Goal: Transaction & Acquisition: Purchase product/service

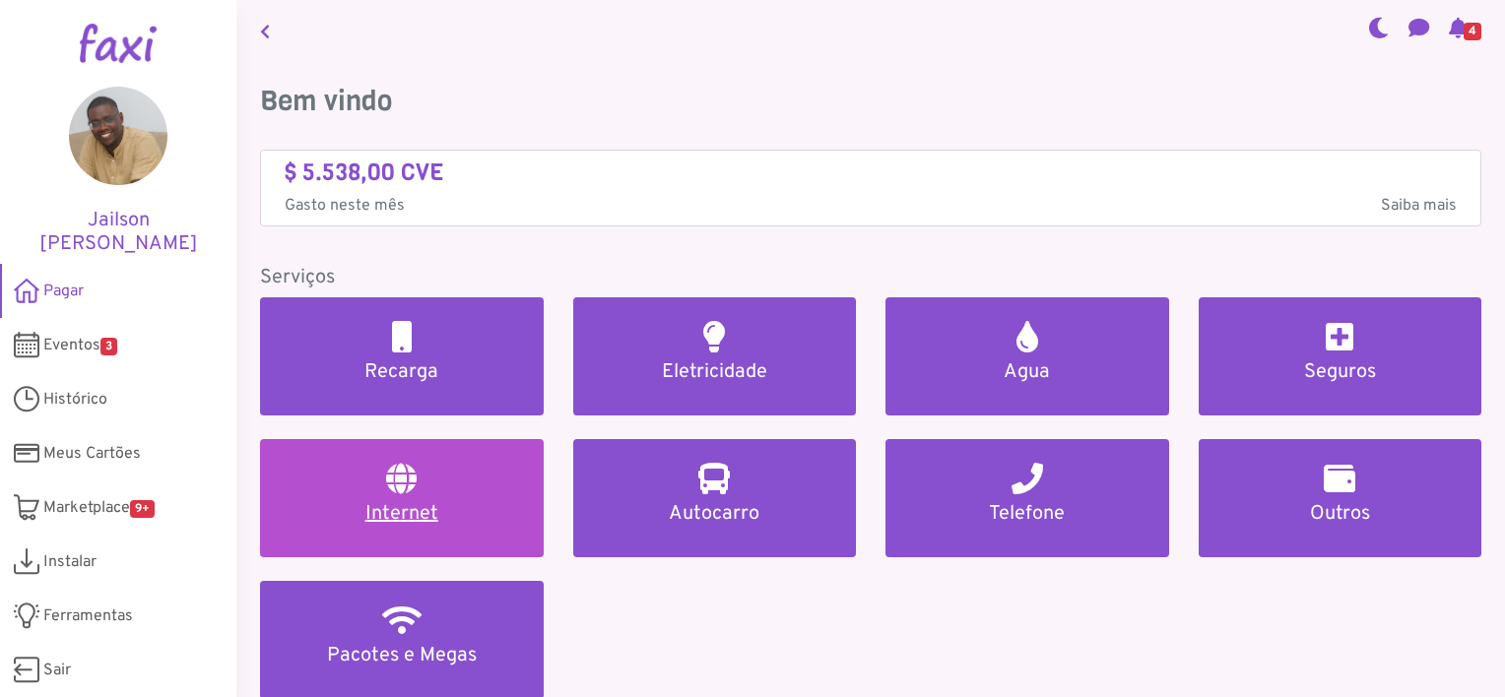
click at [396, 496] on link "Internet" at bounding box center [402, 498] width 284 height 118
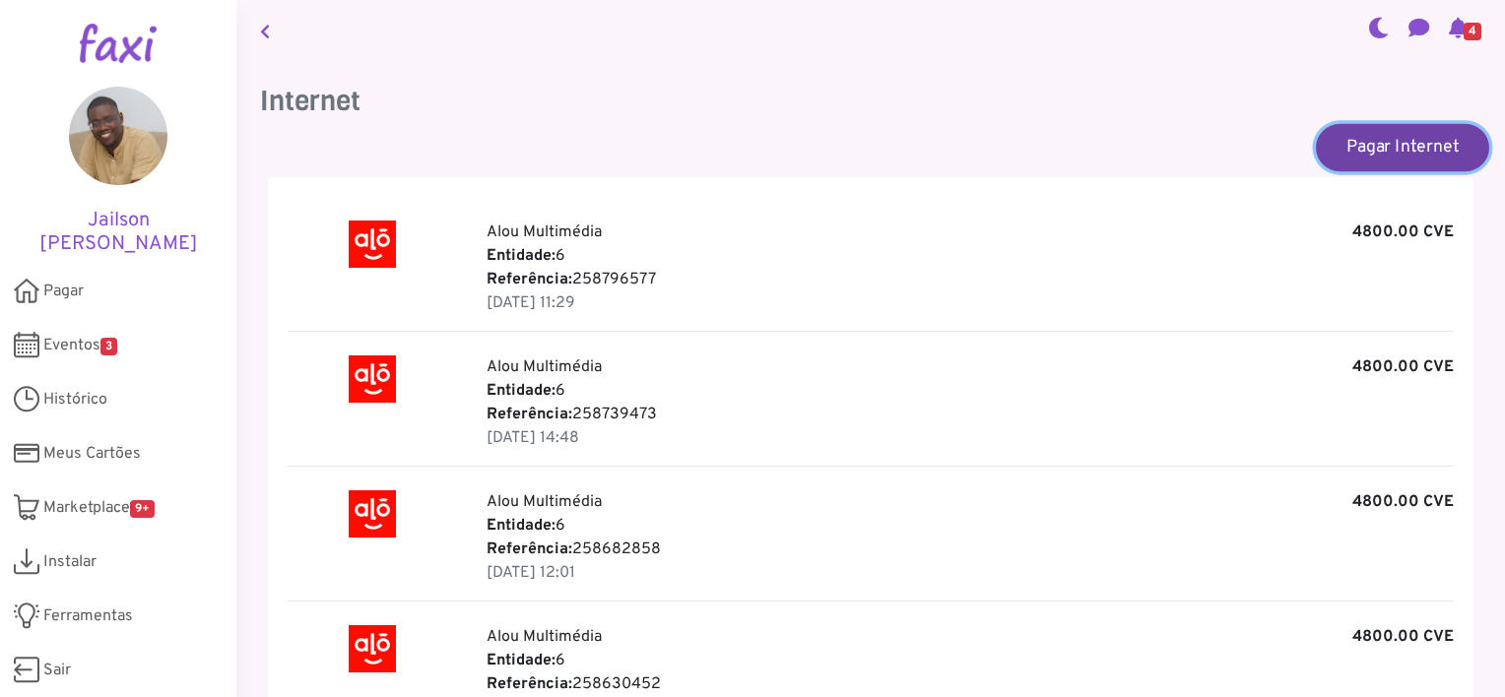
click at [1386, 142] on link "Pagar Internet" at bounding box center [1402, 146] width 173 height 47
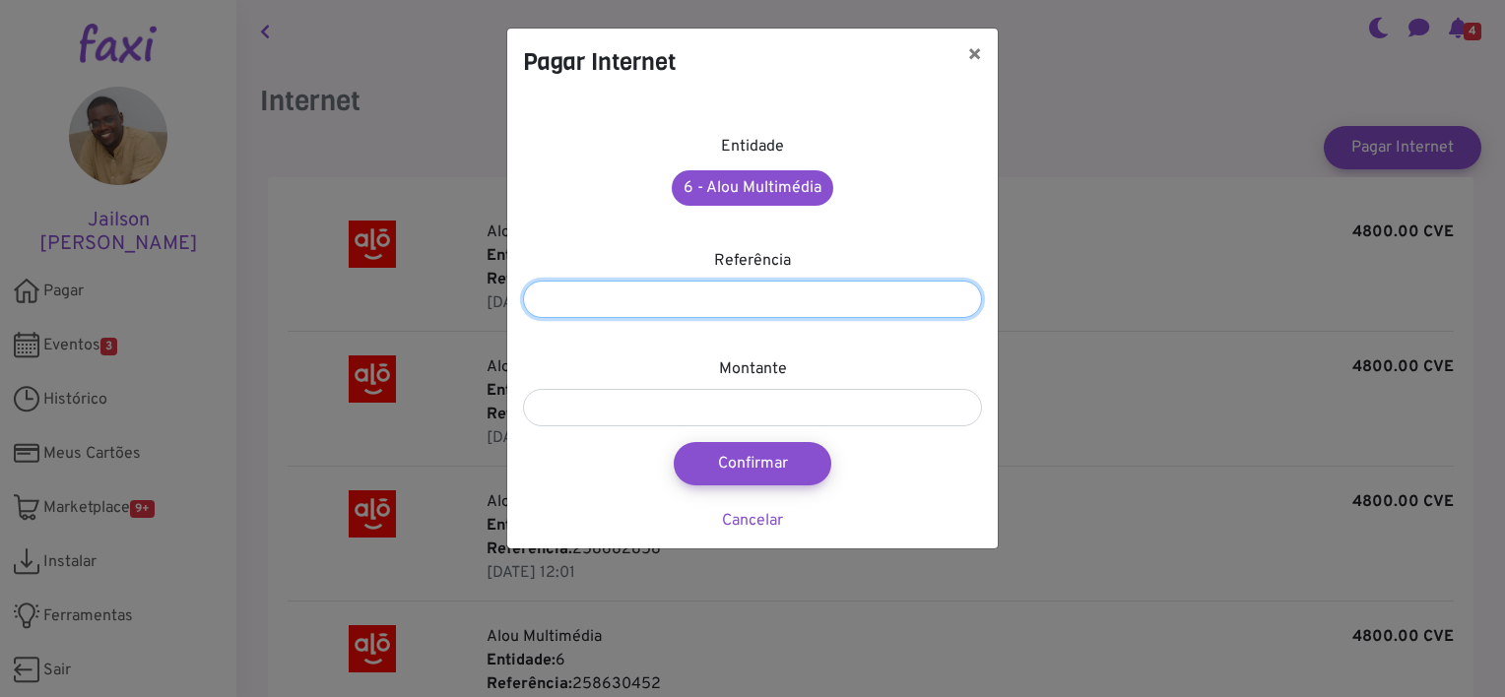
click at [718, 303] on input "number" at bounding box center [752, 299] width 459 height 37
paste input "*********"
type input "*********"
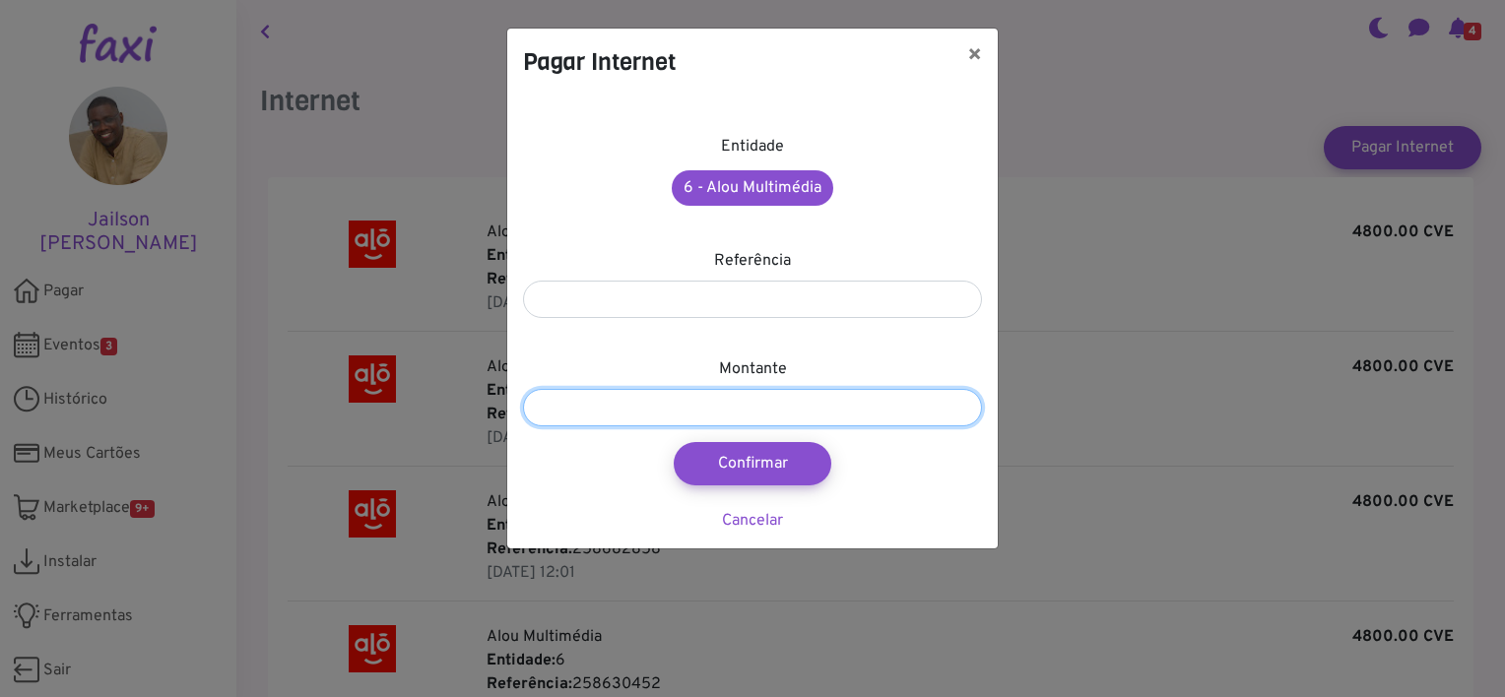
click at [681, 407] on input "number" at bounding box center [752, 407] width 459 height 37
type input "****"
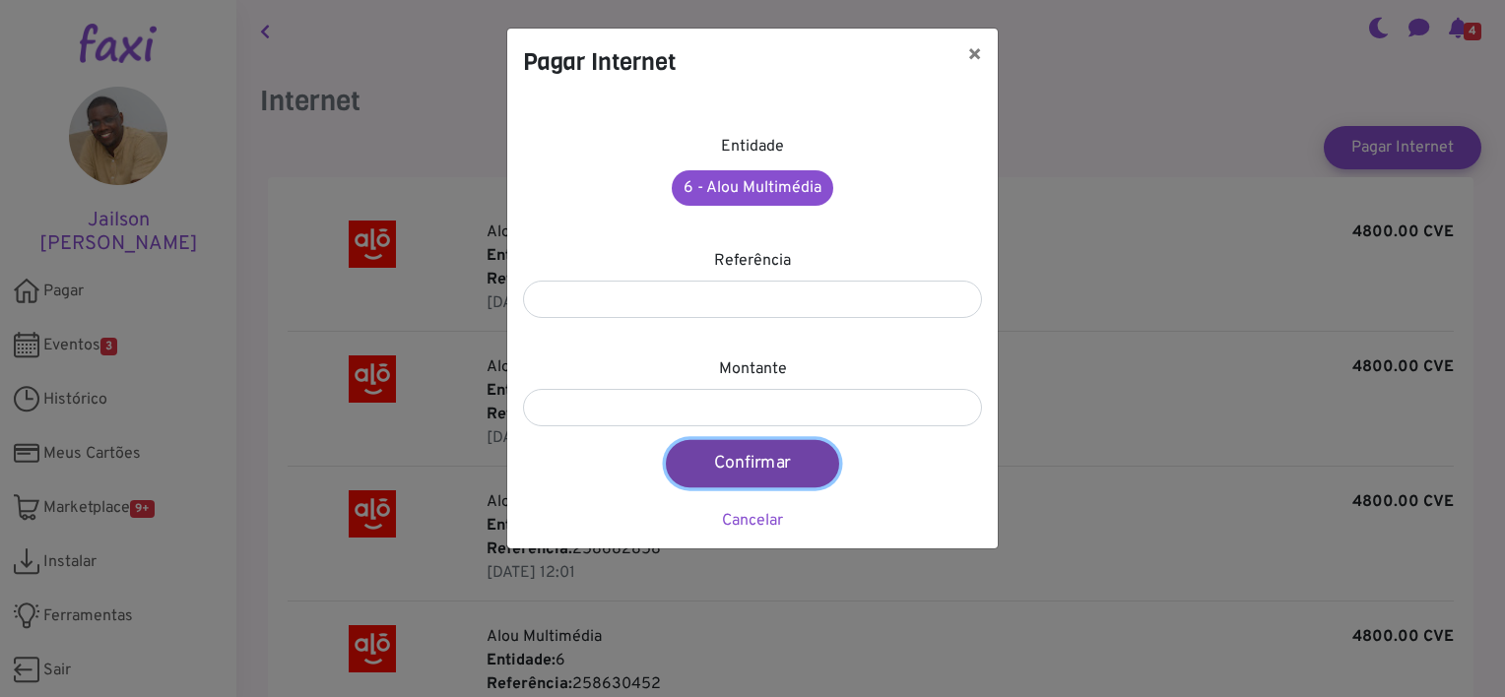
click at [753, 457] on button "Confirmar" at bounding box center [752, 463] width 173 height 47
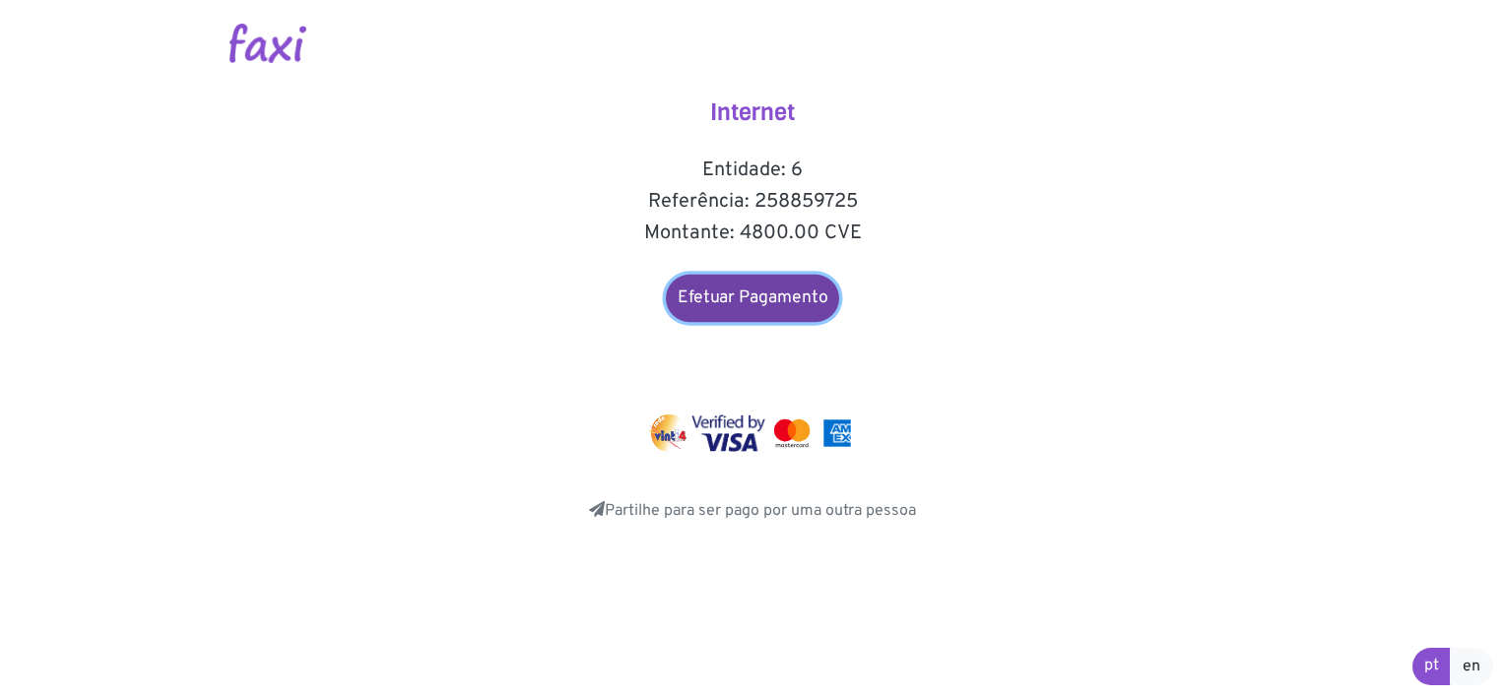
click at [748, 300] on link "Efetuar Pagamento" at bounding box center [752, 298] width 173 height 47
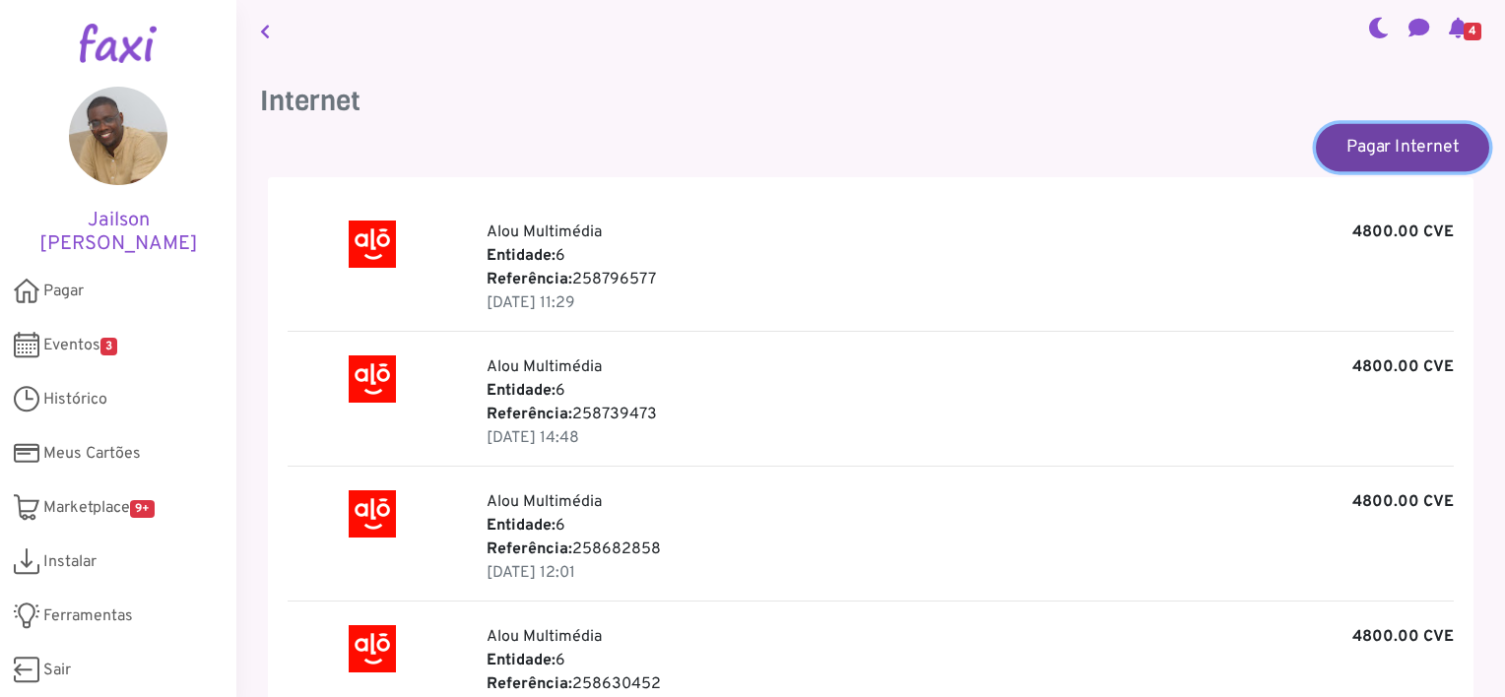
click at [1358, 138] on link "Pagar Internet" at bounding box center [1402, 146] width 173 height 47
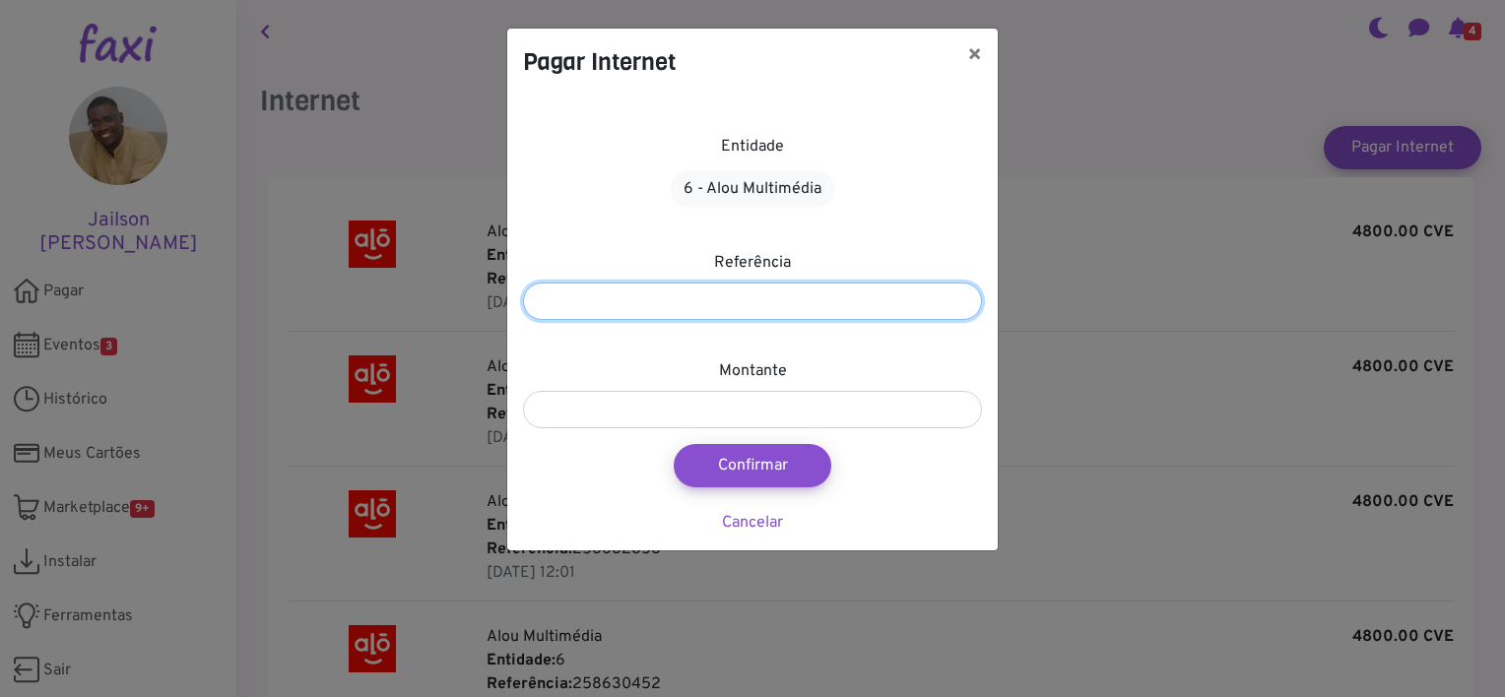
click at [795, 285] on input "number" at bounding box center [752, 301] width 459 height 37
paste input "*********"
type input "*********"
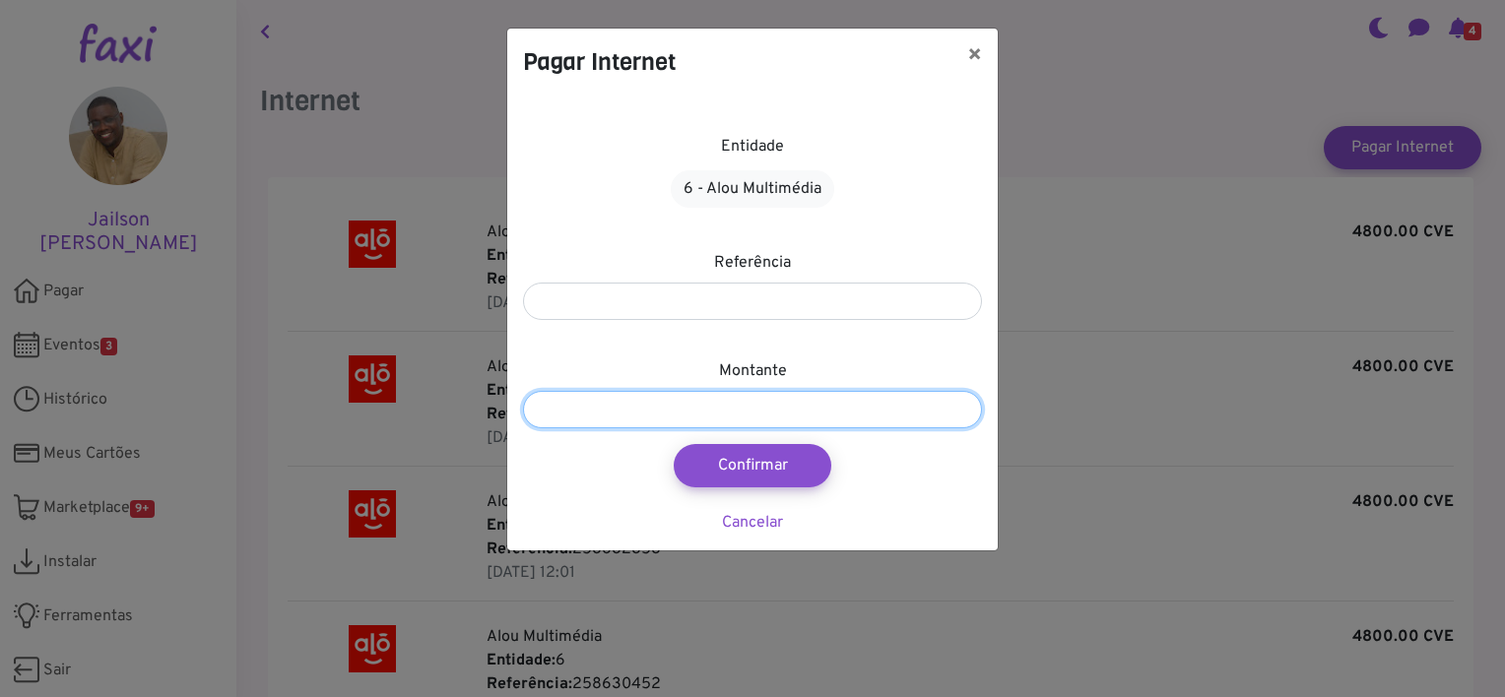
click at [688, 405] on input "number" at bounding box center [752, 409] width 459 height 37
type input "****"
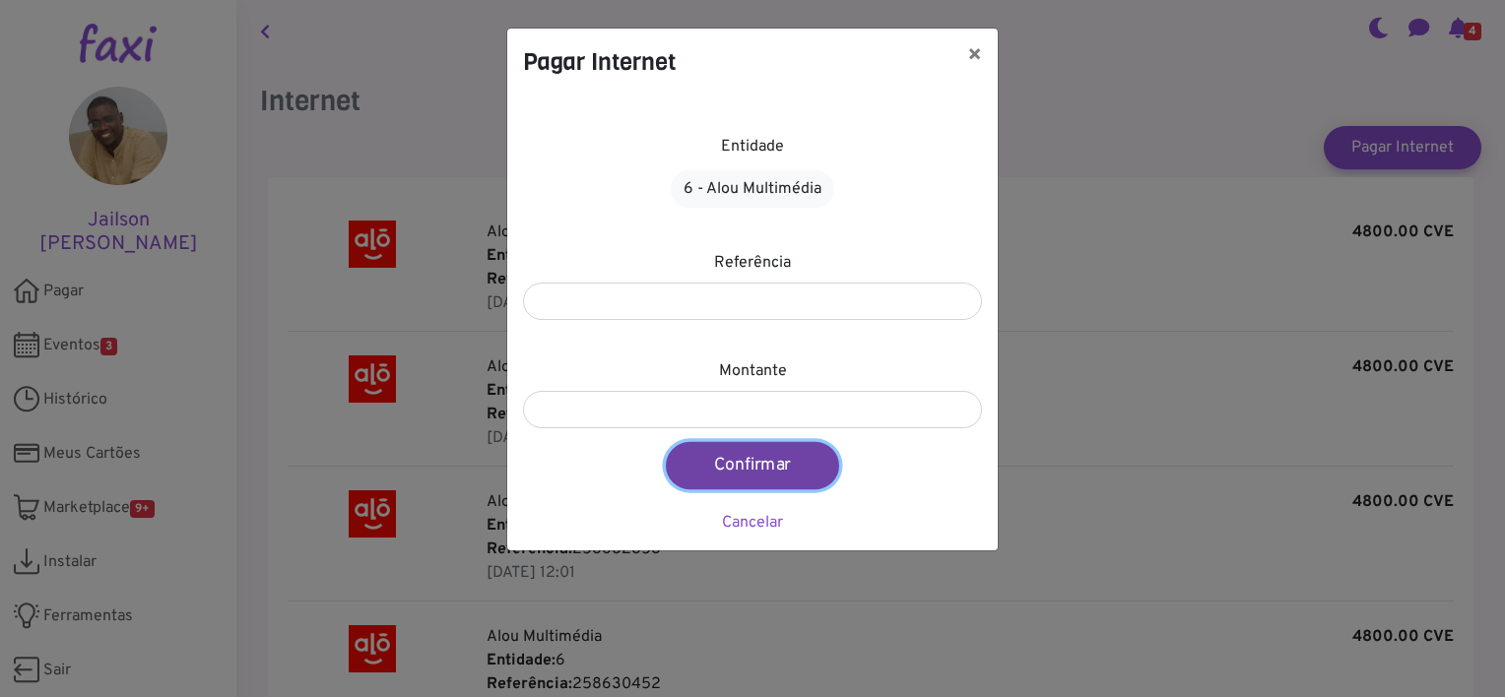
click at [723, 472] on button "Confirmar" at bounding box center [752, 465] width 173 height 47
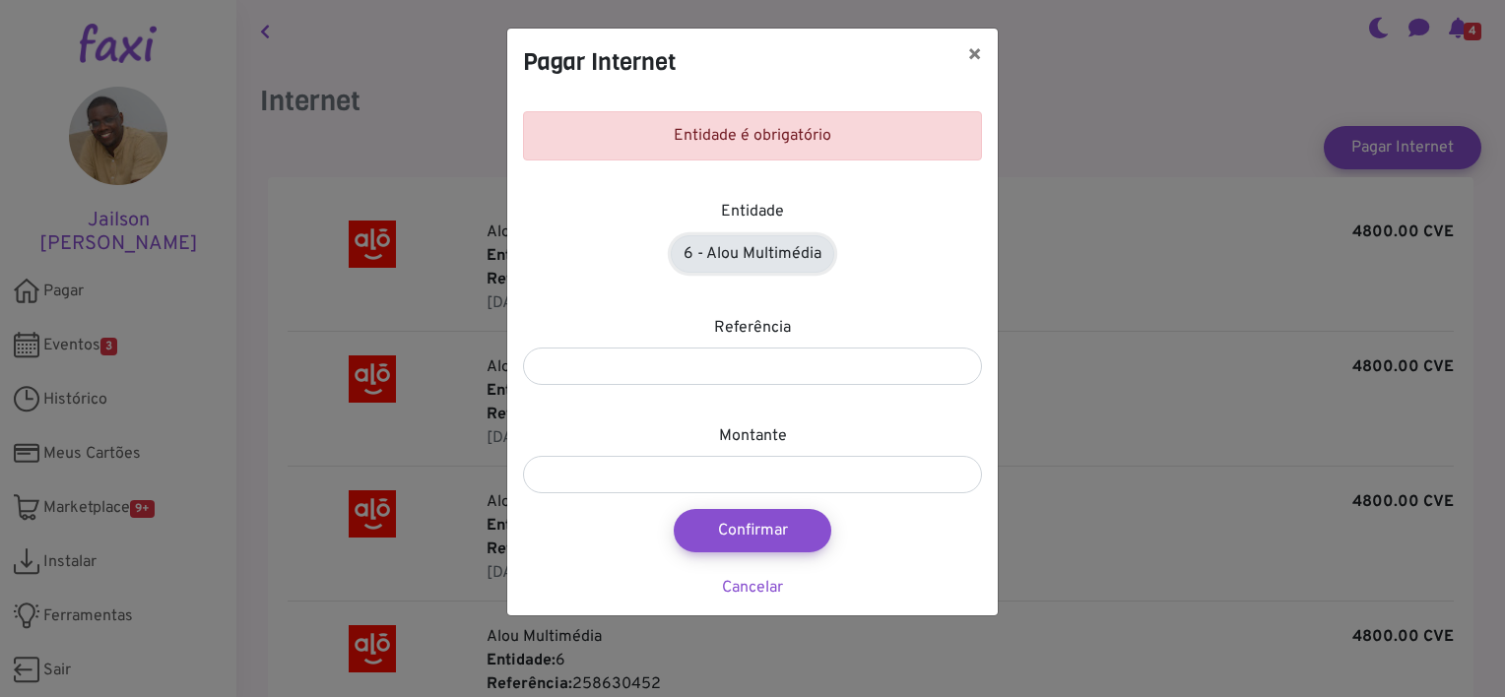
click at [745, 252] on link "6 - Alou Multimédia" at bounding box center [752, 253] width 163 height 37
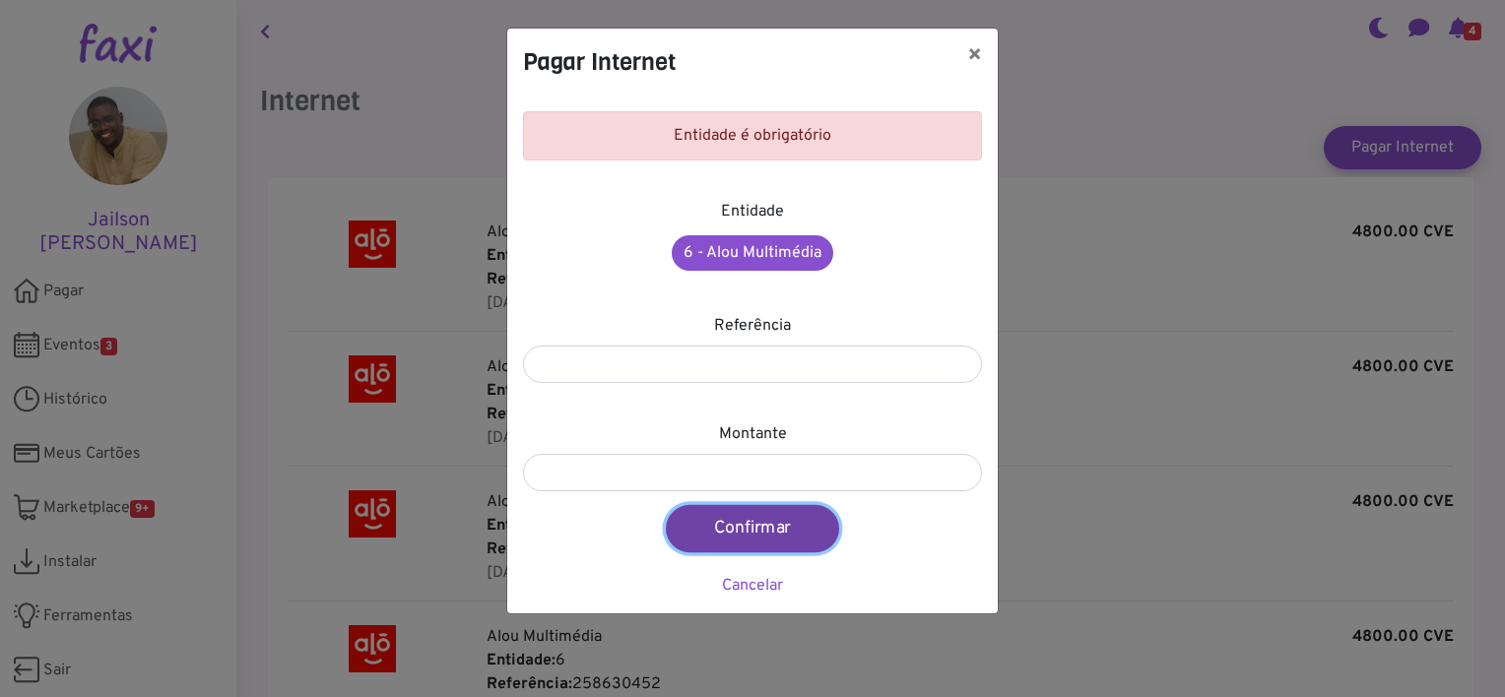
click at [766, 521] on button "Confirmar" at bounding box center [752, 528] width 173 height 47
type input "****"
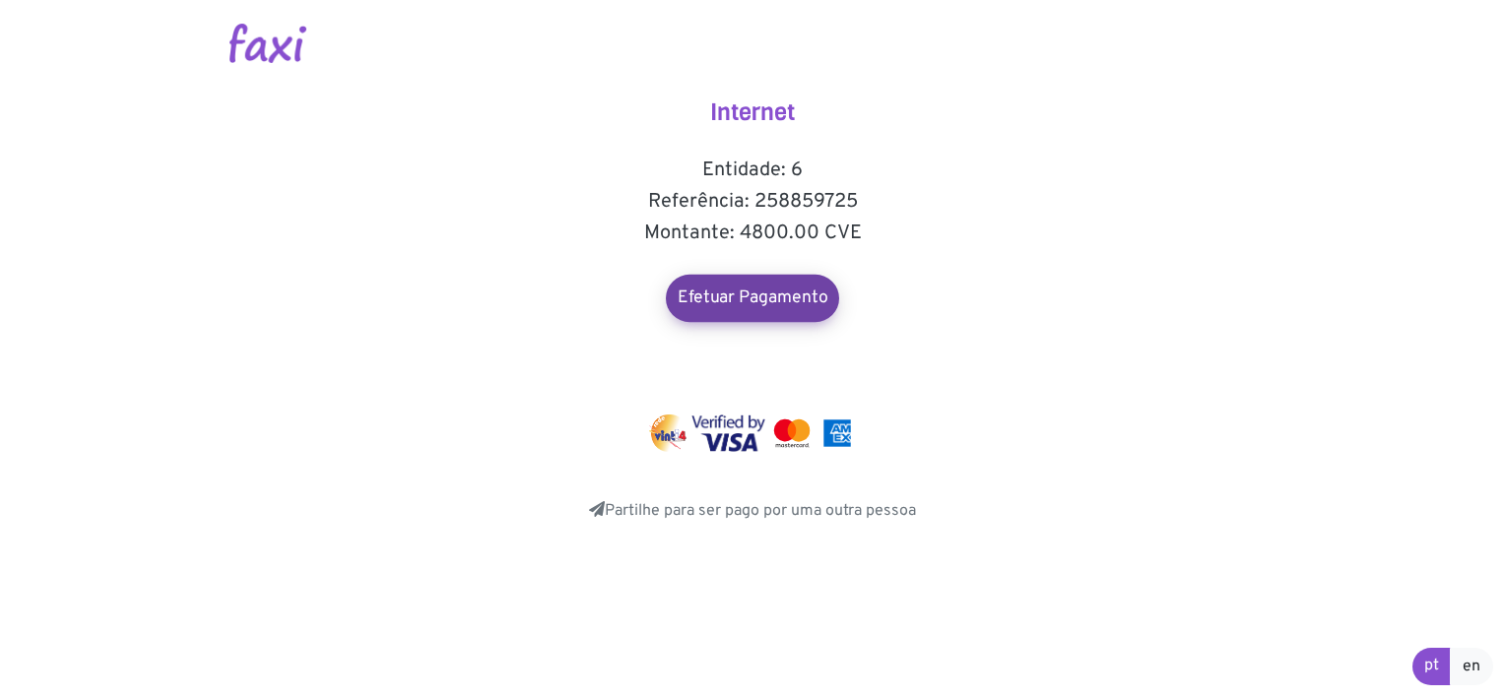
drag, startPoint x: 761, startPoint y: 327, endPoint x: 794, endPoint y: 299, distance: 42.6
click at [794, 299] on div "Internet Entidade: 6 Referência: 258859725 Montante: 4800.00 CVE Efetuar Pagame…" at bounding box center [752, 310] width 394 height 424
click at [794, 299] on link "Efetuar Pagamento" at bounding box center [752, 298] width 173 height 47
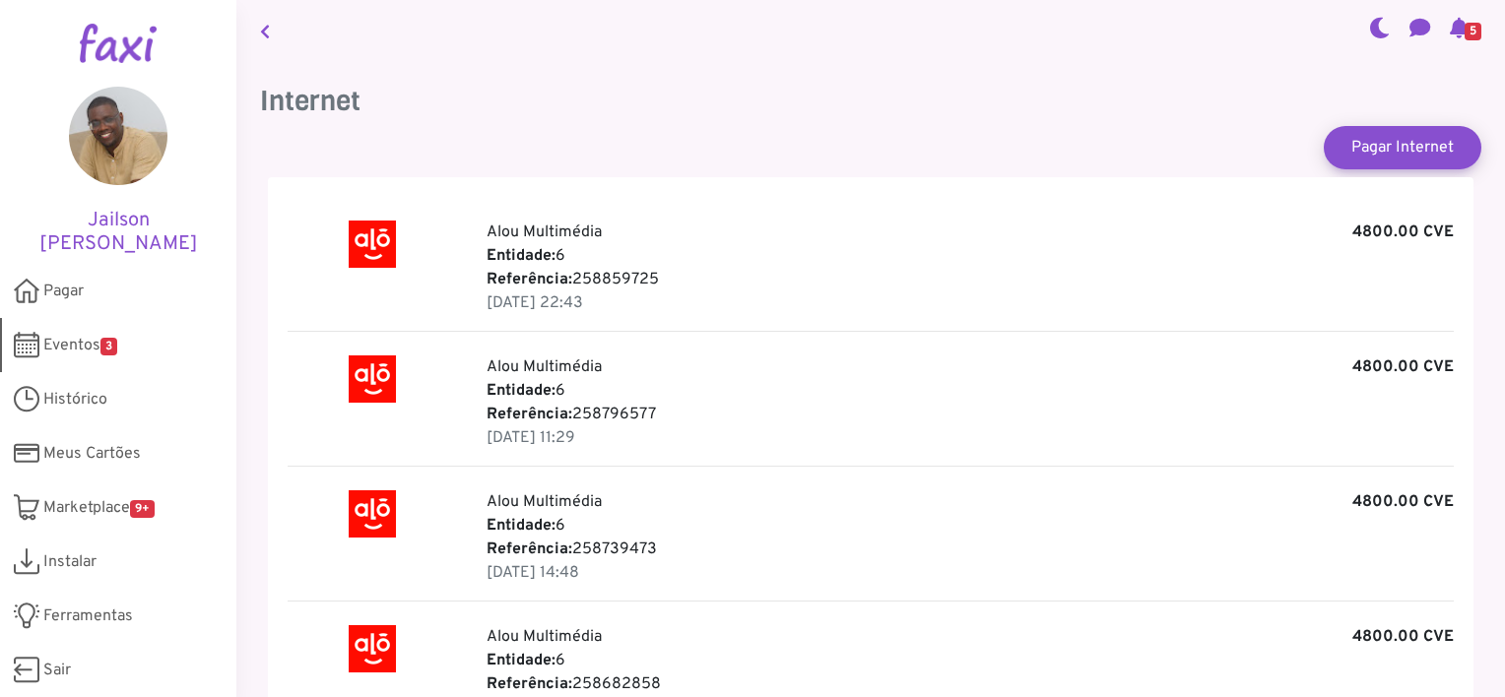
click at [117, 344] on span "3" at bounding box center [108, 347] width 17 height 18
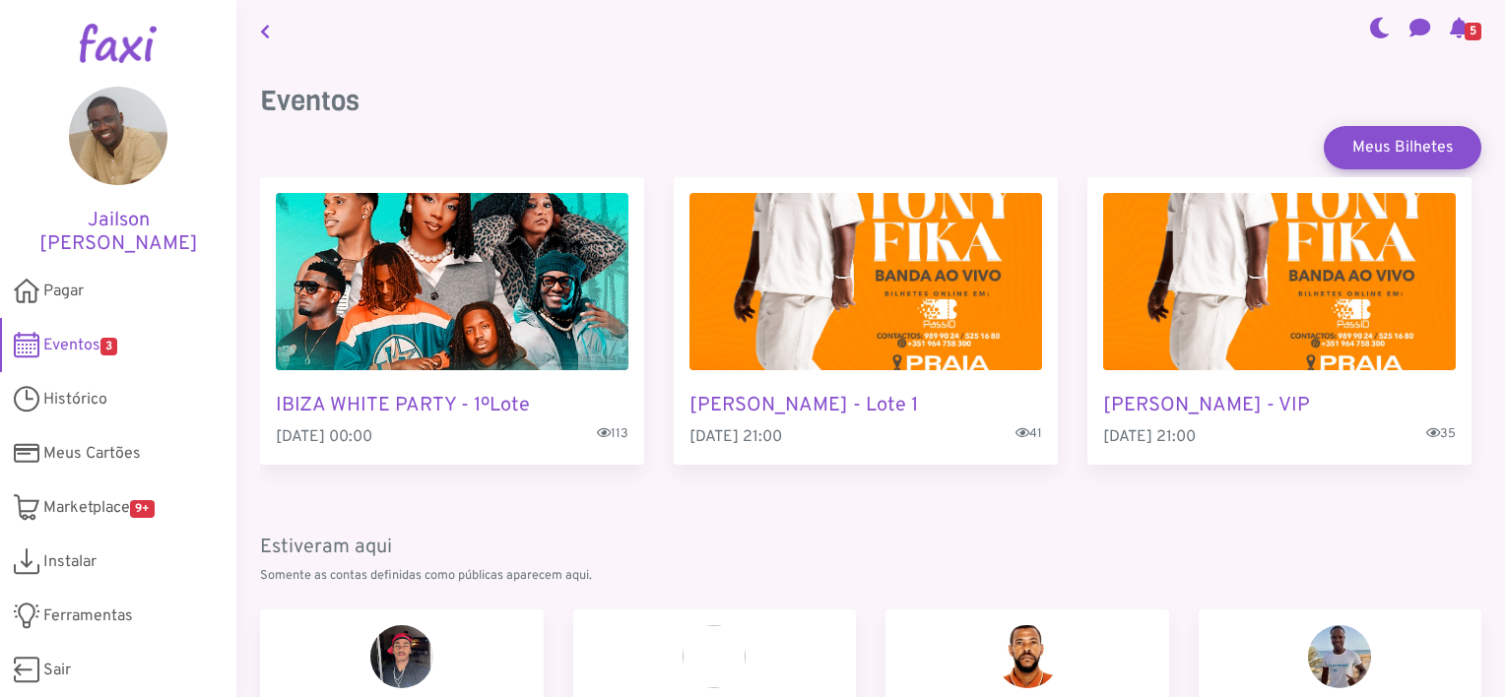
click at [1464, 28] on span "5" at bounding box center [1472, 32] width 17 height 18
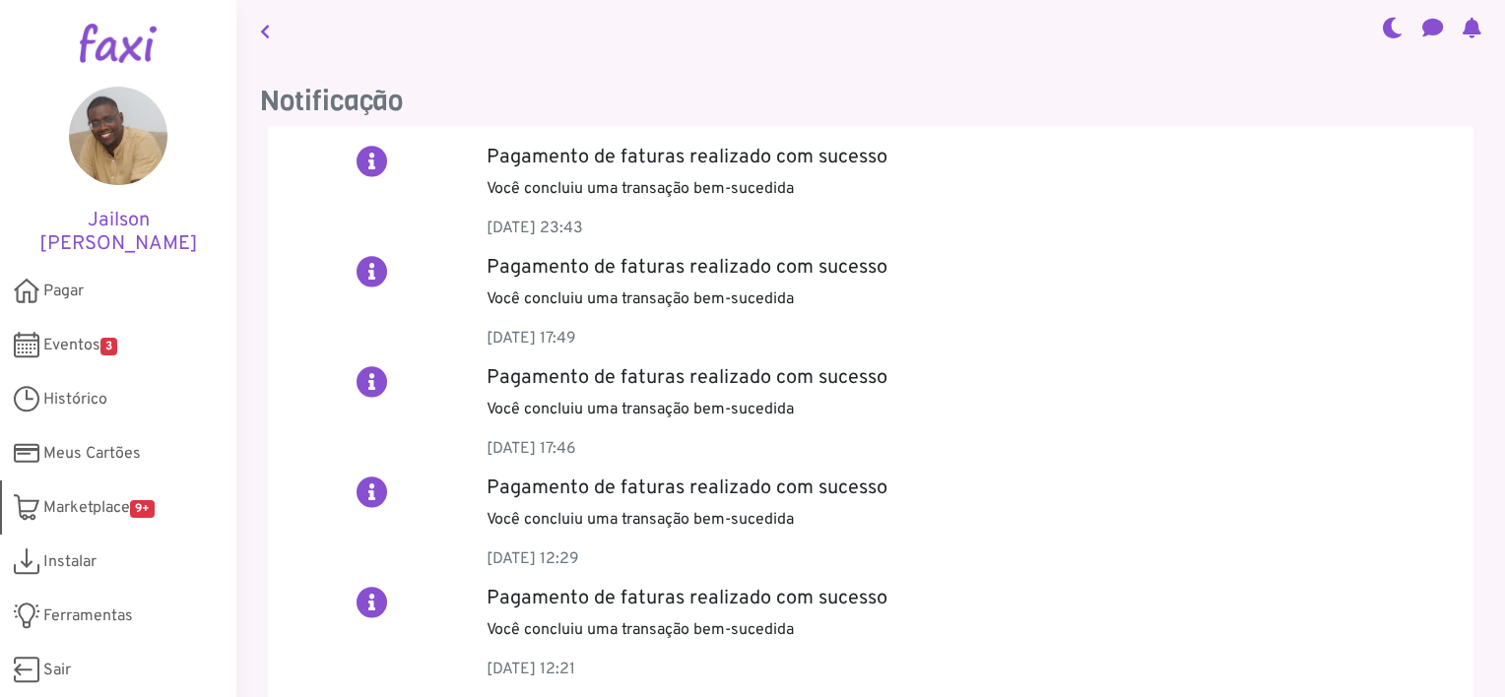
click at [75, 492] on link "Marketplace 9+" at bounding box center [118, 508] width 236 height 54
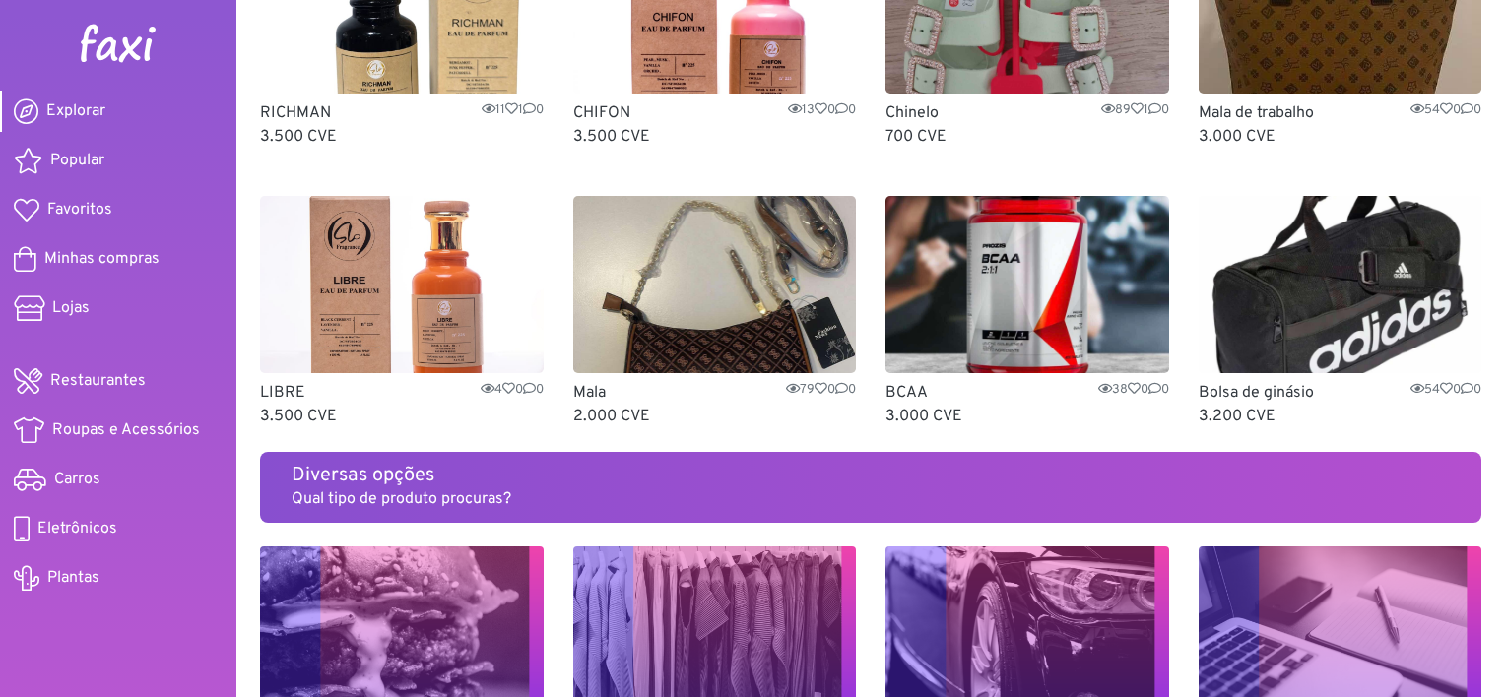
scroll to position [838, 0]
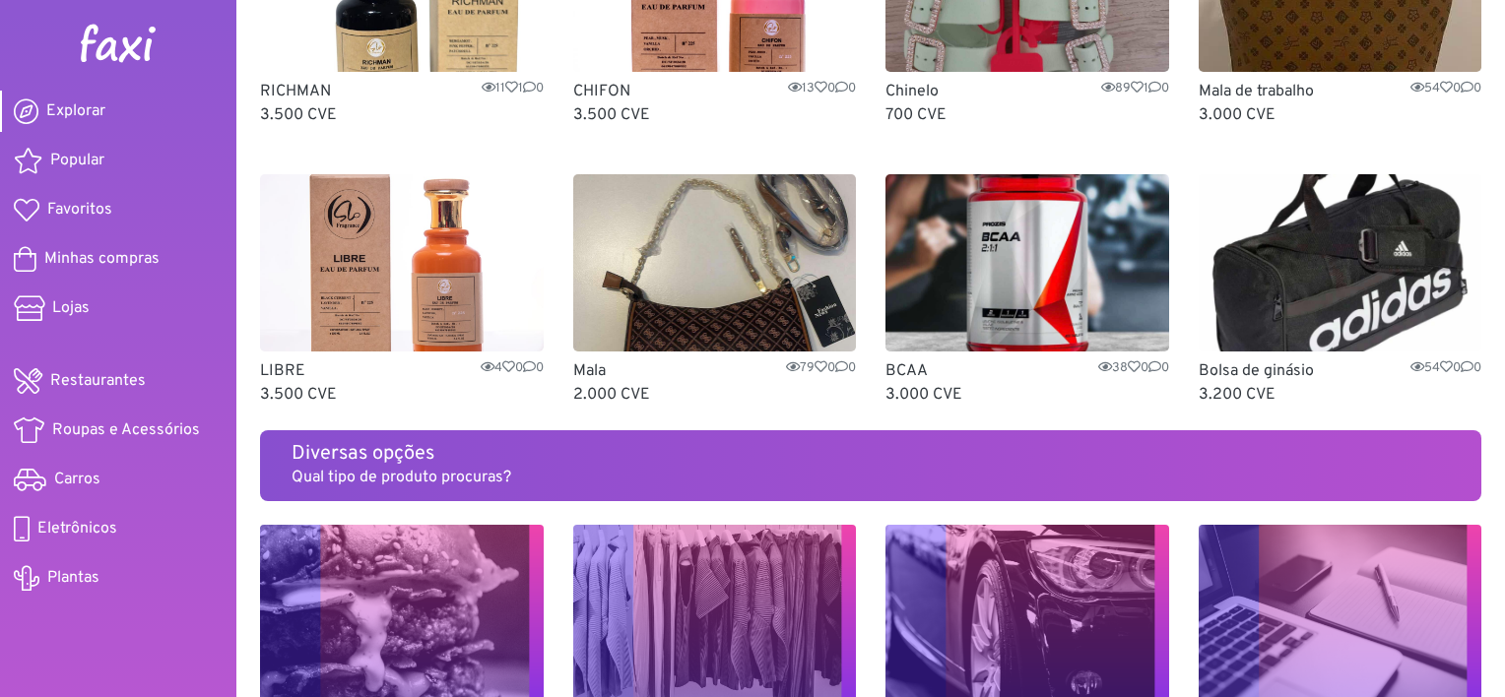
drag, startPoint x: 1494, startPoint y: 314, endPoint x: 1505, endPoint y: 385, distance: 71.7
click at [1504, 385] on html "Explorar Popular Favoritos Minhas compras Lojas Restaurantes Roupas e Acessório…" at bounding box center [752, 348] width 1505 height 697
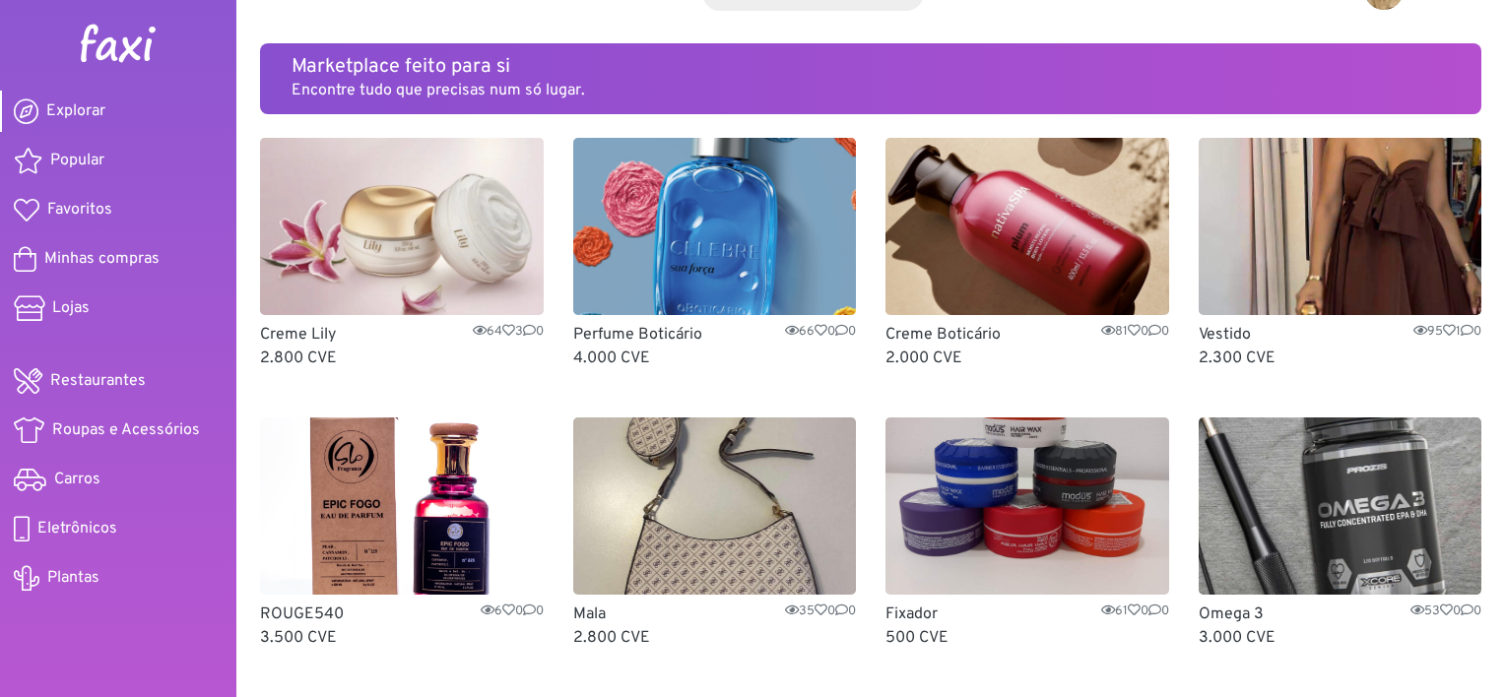
scroll to position [0, 0]
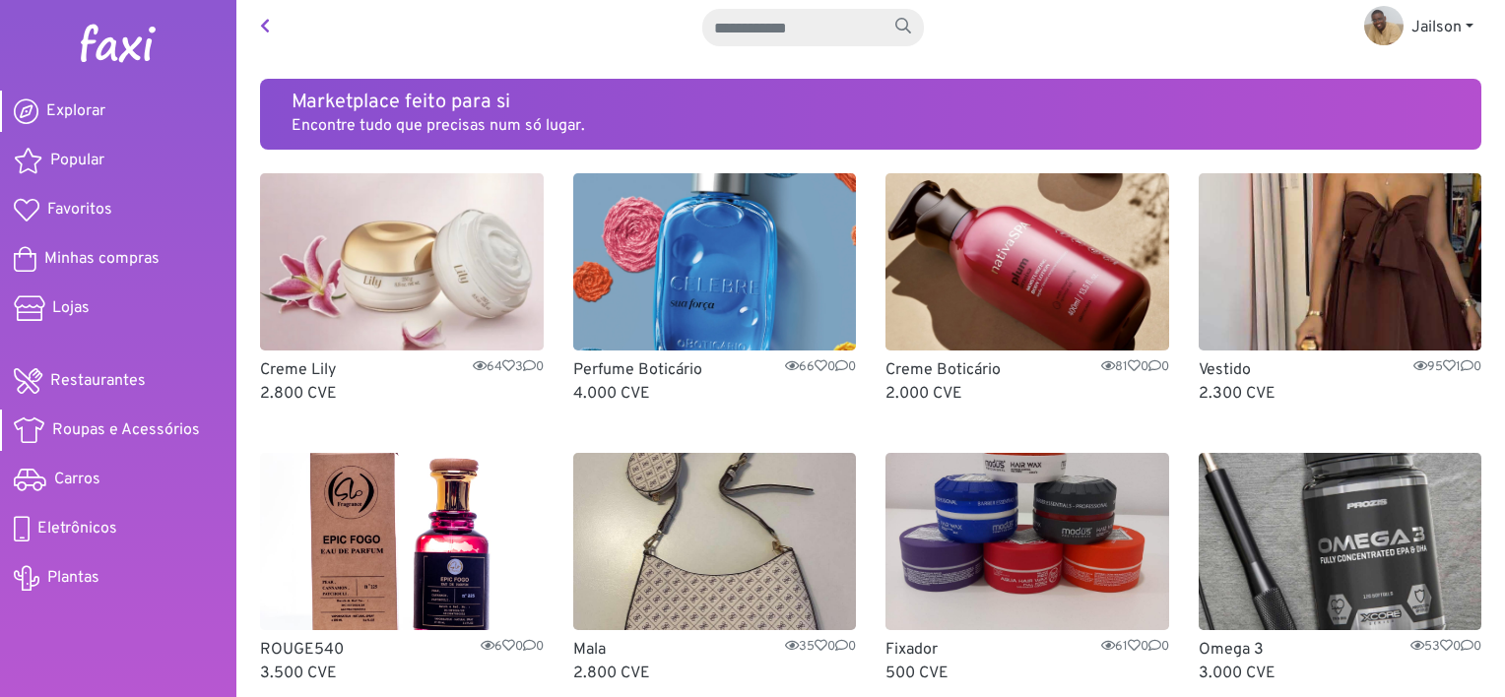
click at [106, 427] on span "Roupas e Acessórios" at bounding box center [126, 431] width 148 height 24
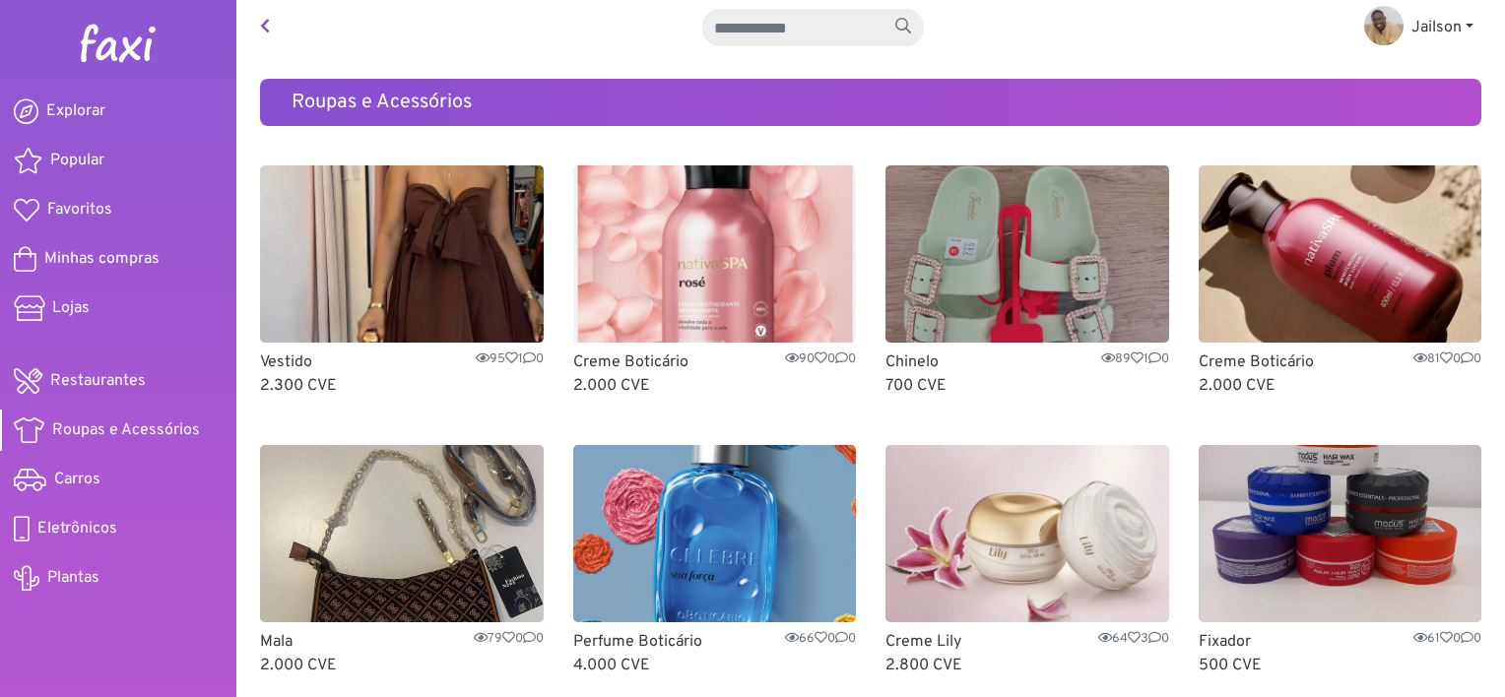
click at [106, 427] on span "Roupas e Acessórios" at bounding box center [126, 431] width 148 height 24
drag, startPoint x: 0, startPoint y: 0, endPoint x: 106, endPoint y: 427, distance: 440.4
click at [106, 427] on span "Roupas e Acessórios" at bounding box center [126, 431] width 148 height 24
click at [59, 485] on span "Carros" at bounding box center [77, 480] width 46 height 24
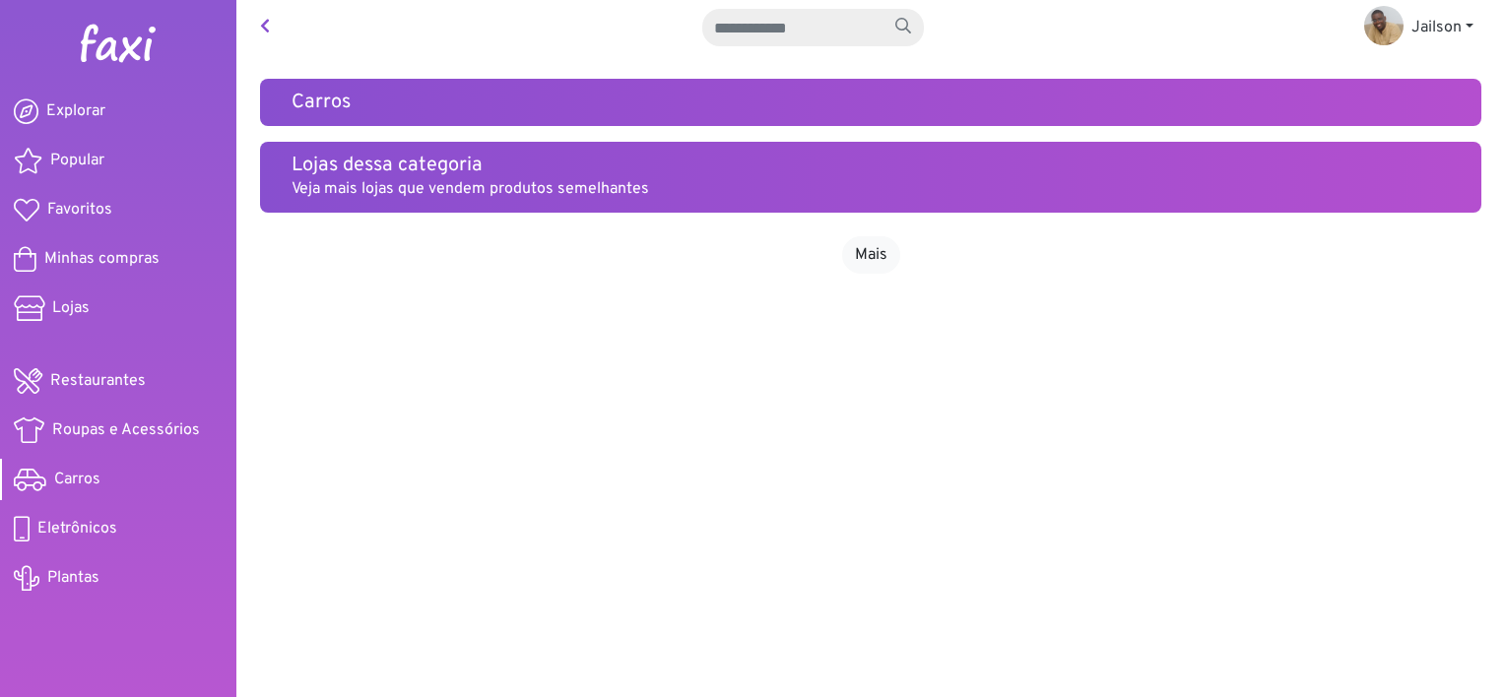
click at [59, 485] on span "Carros" at bounding box center [77, 480] width 46 height 24
click at [876, 261] on link "Mais" at bounding box center [871, 254] width 58 height 37
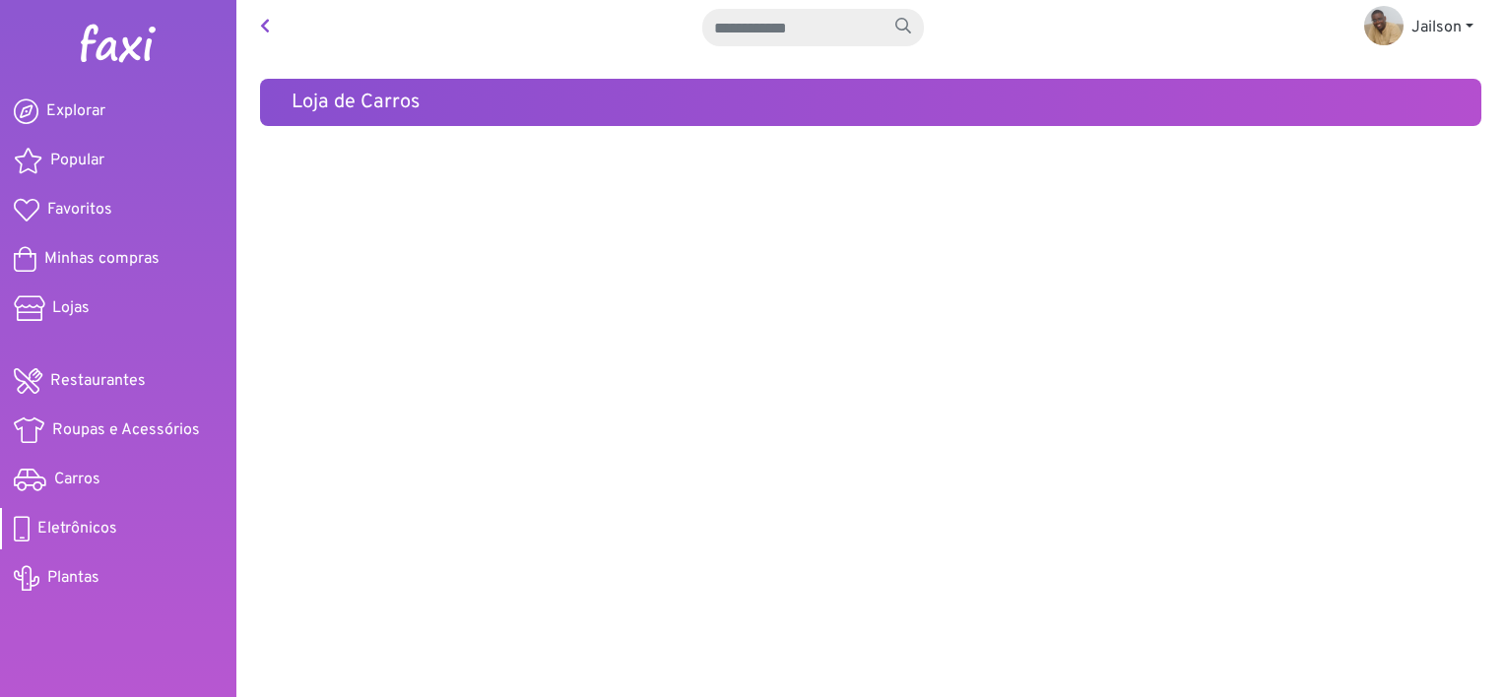
click at [71, 525] on span "Eletrônicos" at bounding box center [77, 529] width 80 height 24
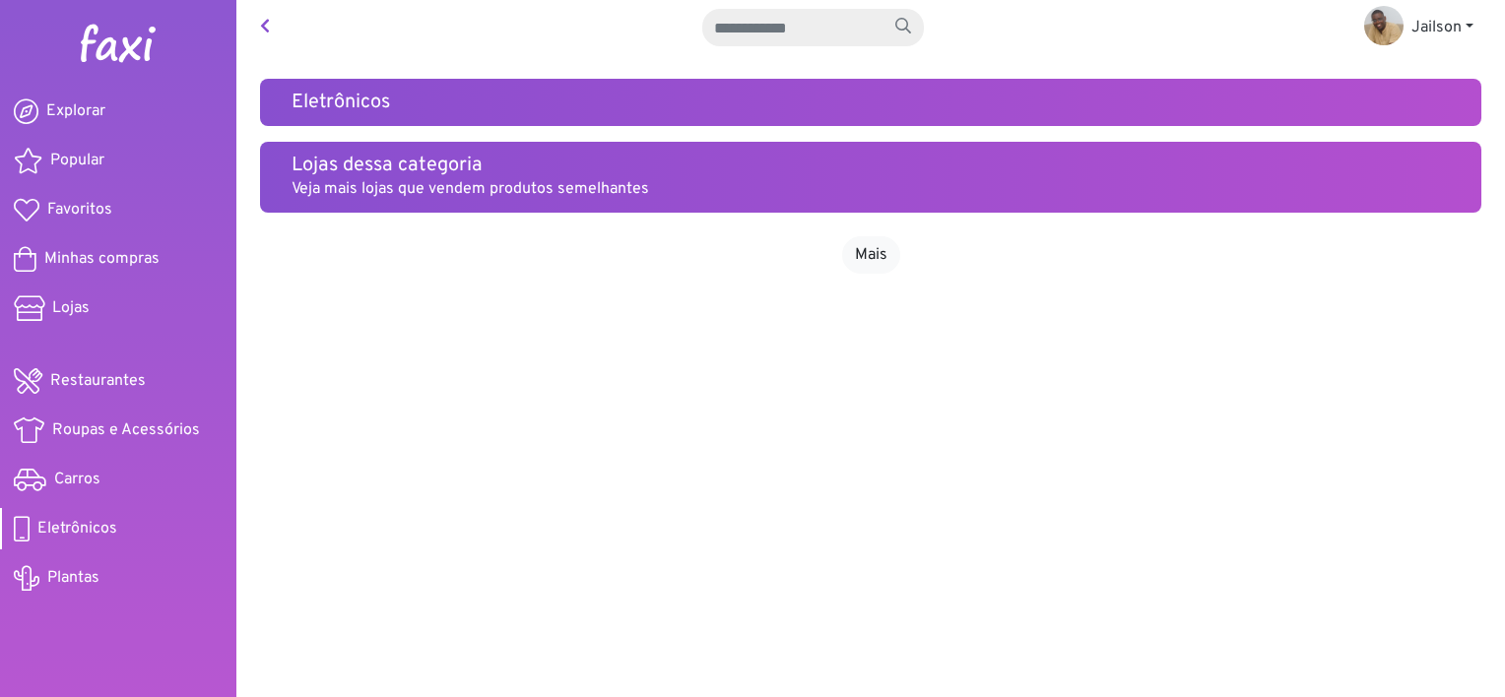
click at [378, 209] on div "Lojas dessa categoria Veja mais lojas que vendem produtos semelhantes" at bounding box center [870, 177] width 1221 height 71
click at [741, 30] on input "text" at bounding box center [792, 27] width 181 height 37
type input "**********"
click at [882, 9] on button "submit" at bounding box center [902, 27] width 41 height 37
